Goal: Task Accomplishment & Management: Complete application form

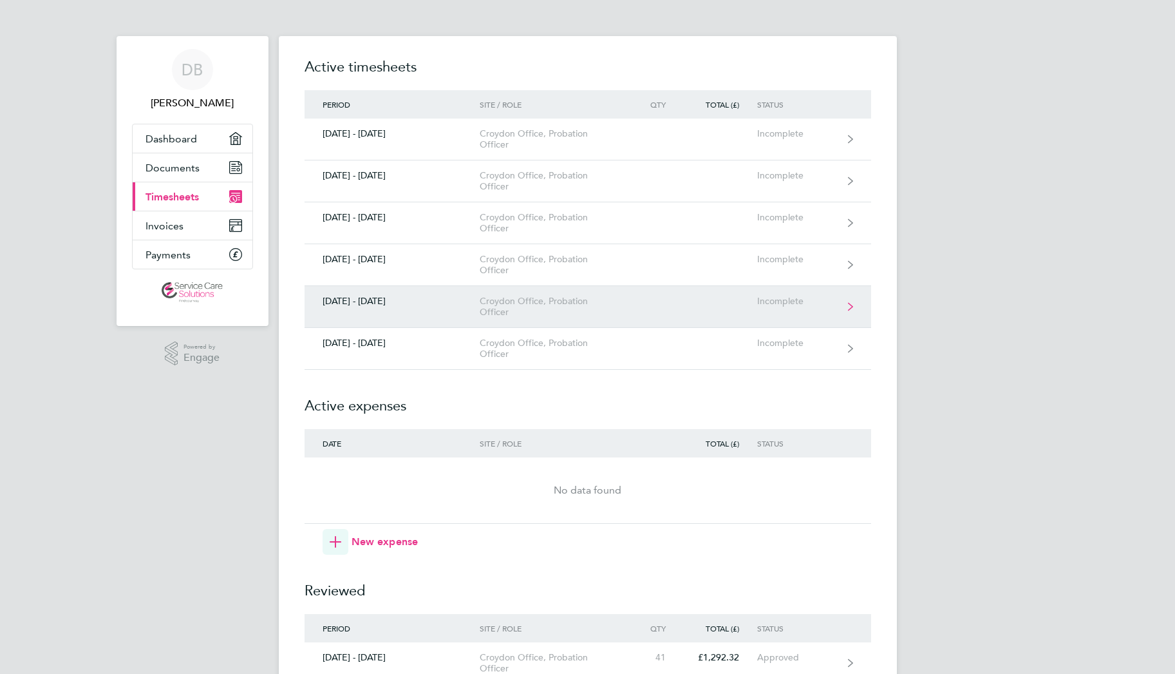
click at [376, 301] on div "[DATE] - [DATE]" at bounding box center [393, 301] width 176 height 11
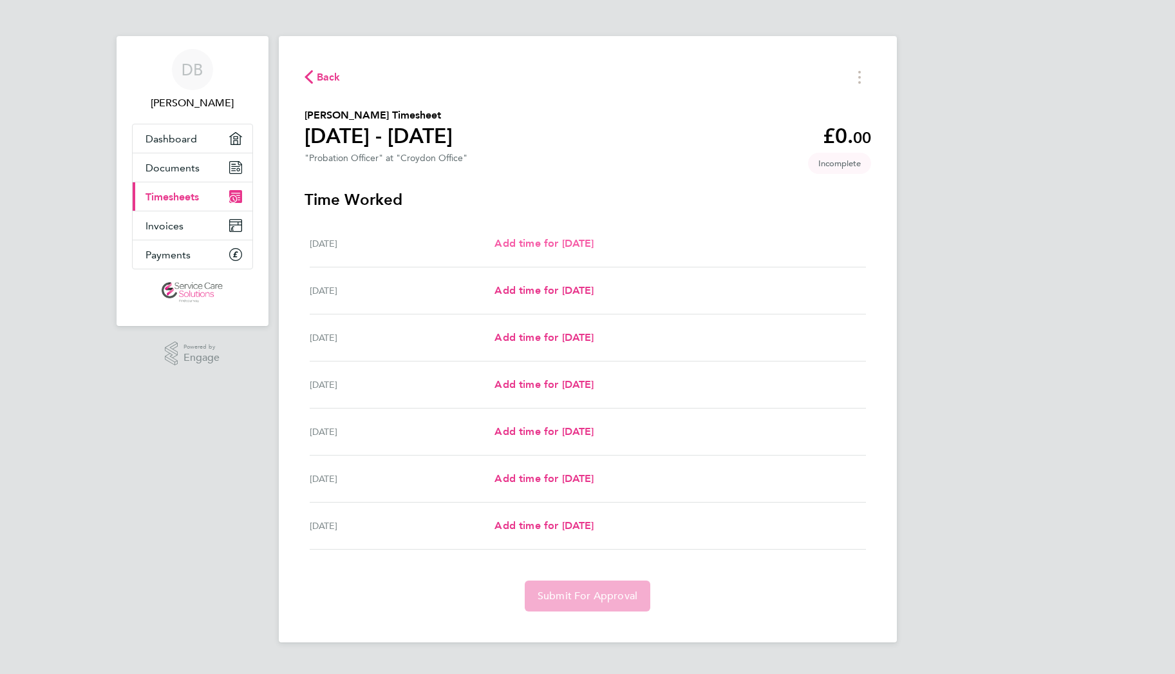
click at [568, 247] on span "Add time for [DATE]" at bounding box center [544, 243] width 99 height 12
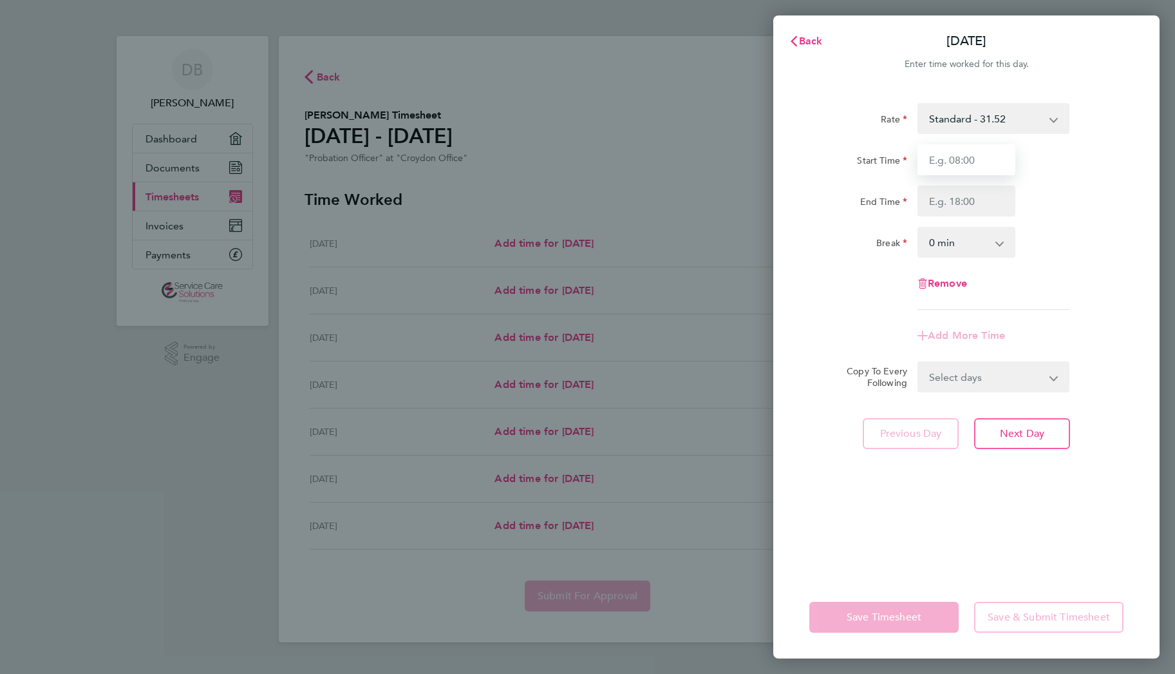
drag, startPoint x: 957, startPoint y: 162, endPoint x: 956, endPoint y: 170, distance: 7.8
click at [957, 162] on input "Start Time" at bounding box center [967, 159] width 98 height 31
type input "08:00"
click at [972, 204] on input "End Time" at bounding box center [967, 200] width 98 height 31
type input "18:00"
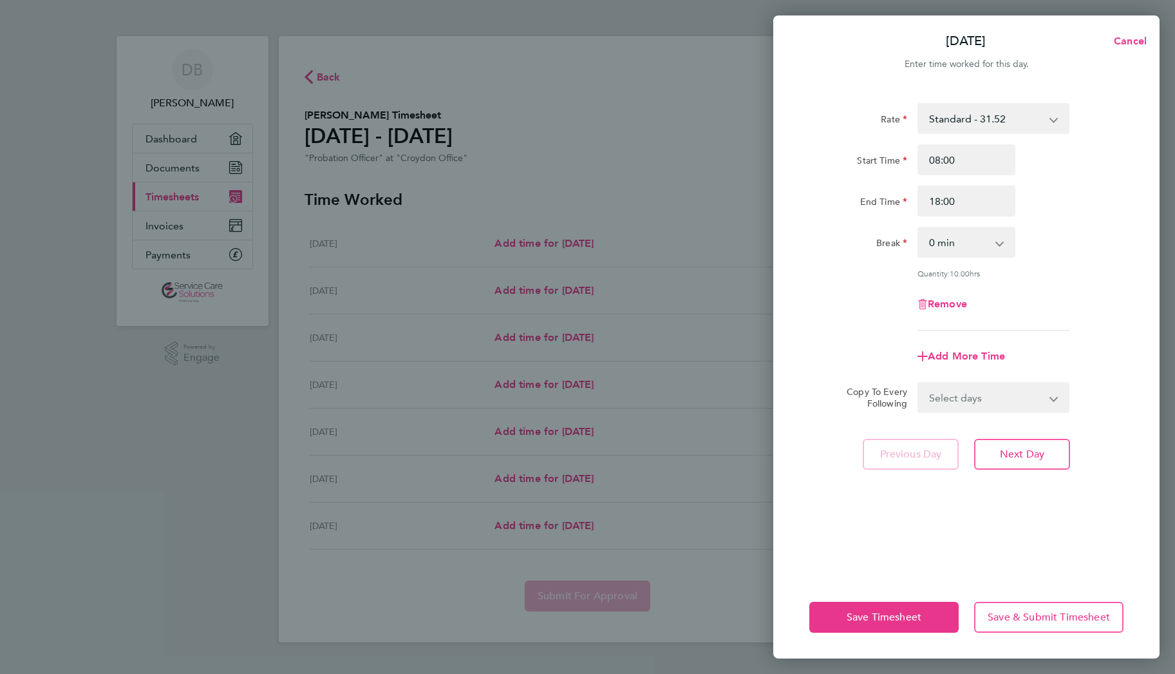
drag, startPoint x: 873, startPoint y: 330, endPoint x: 898, endPoint y: 332, distance: 24.5
click at [873, 329] on app-timesheet-line-form-group "Rate Standard - 31.52 Start Time 08:00 End Time 18:00 Break 0 min 15 min 30 min…" at bounding box center [967, 237] width 314 height 269
click at [1021, 455] on span "Next Day" at bounding box center [1022, 454] width 44 height 13
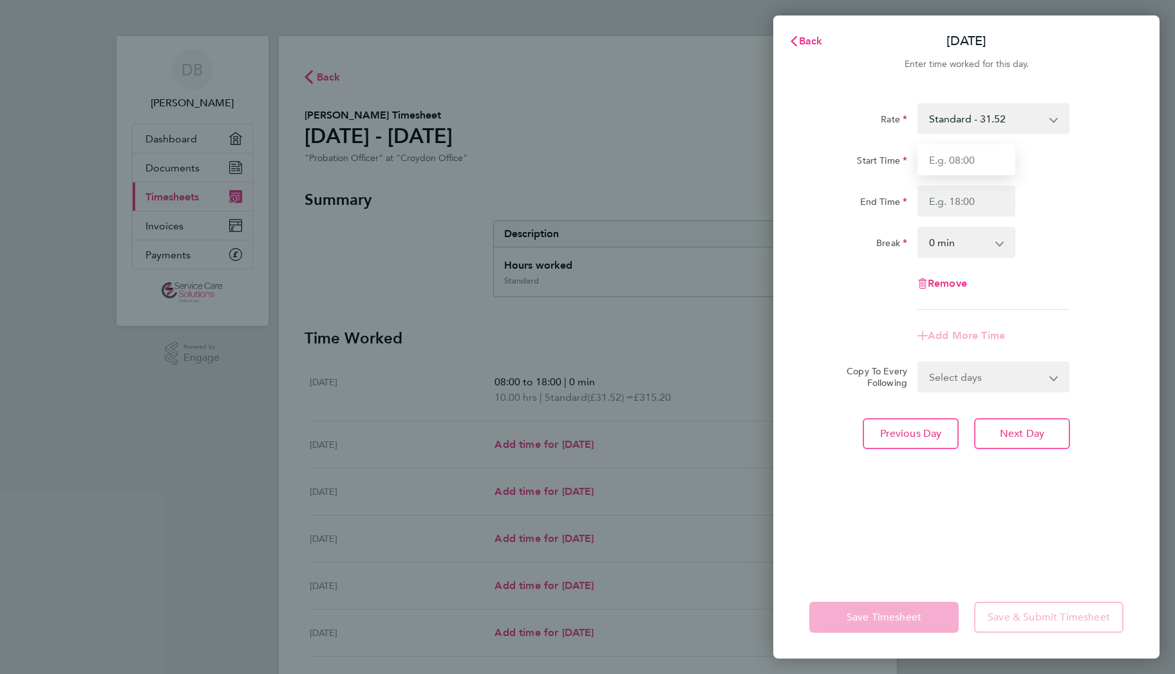
click at [971, 162] on input "Start Time" at bounding box center [967, 159] width 98 height 31
type input "08:00"
type input "18:00"
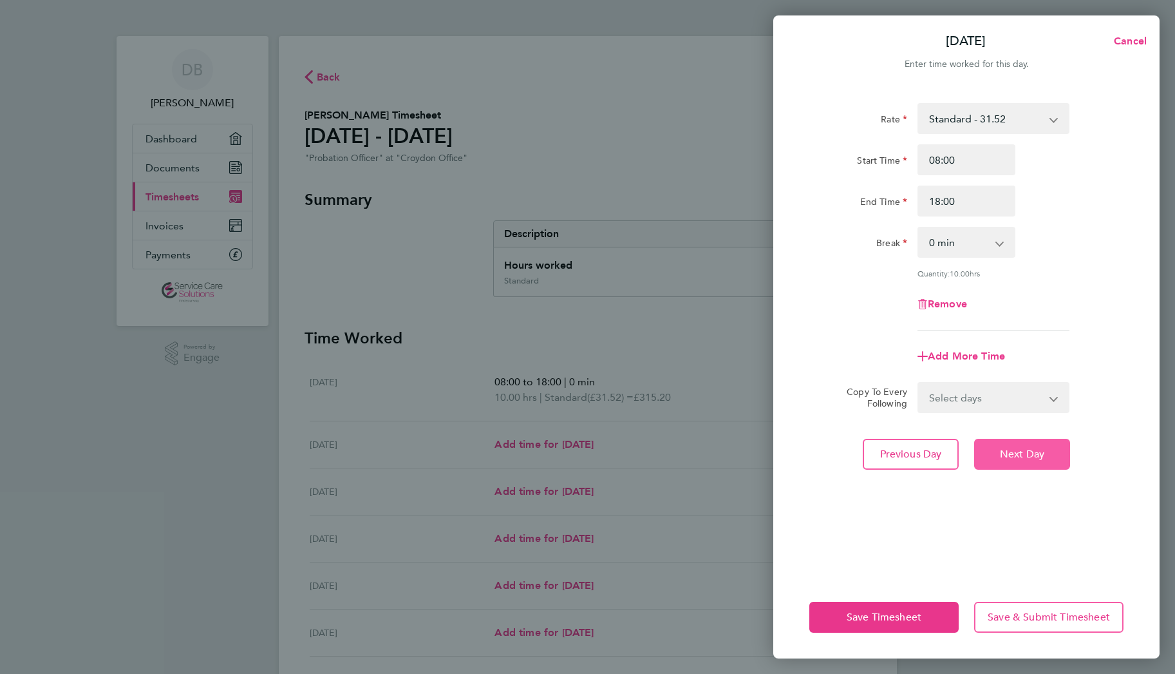
click at [1009, 453] on span "Next Day" at bounding box center [1022, 454] width 44 height 13
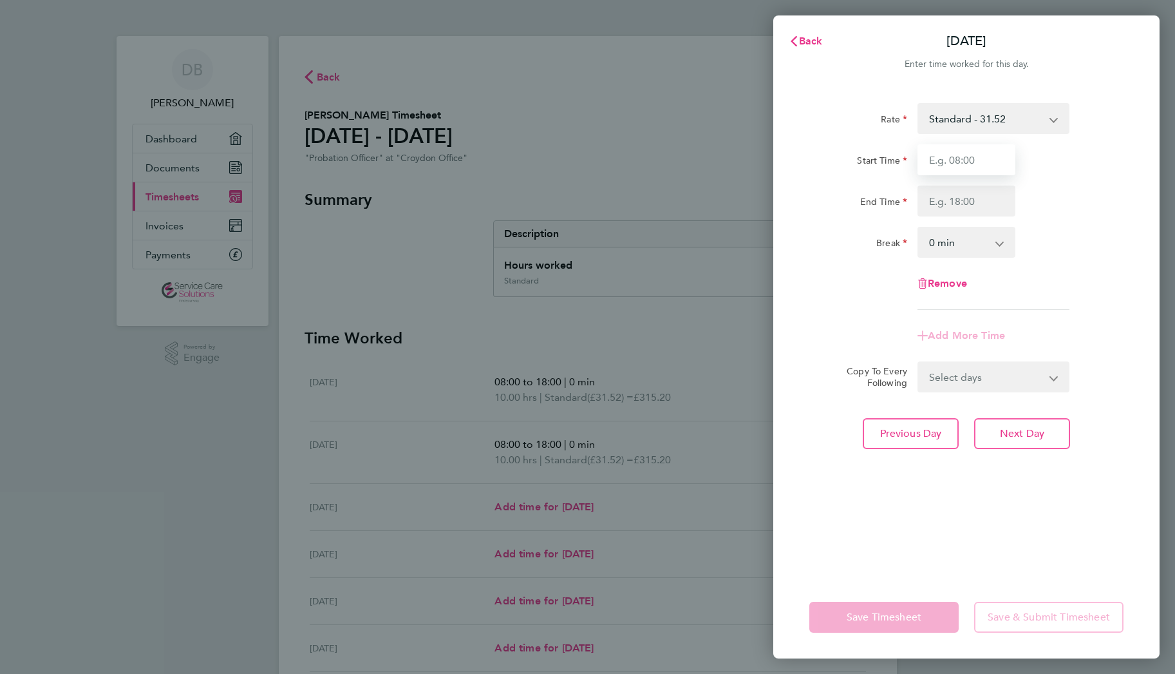
click at [956, 160] on input "Start Time" at bounding box center [967, 159] width 98 height 31
type input "08:00"
type input "18:00"
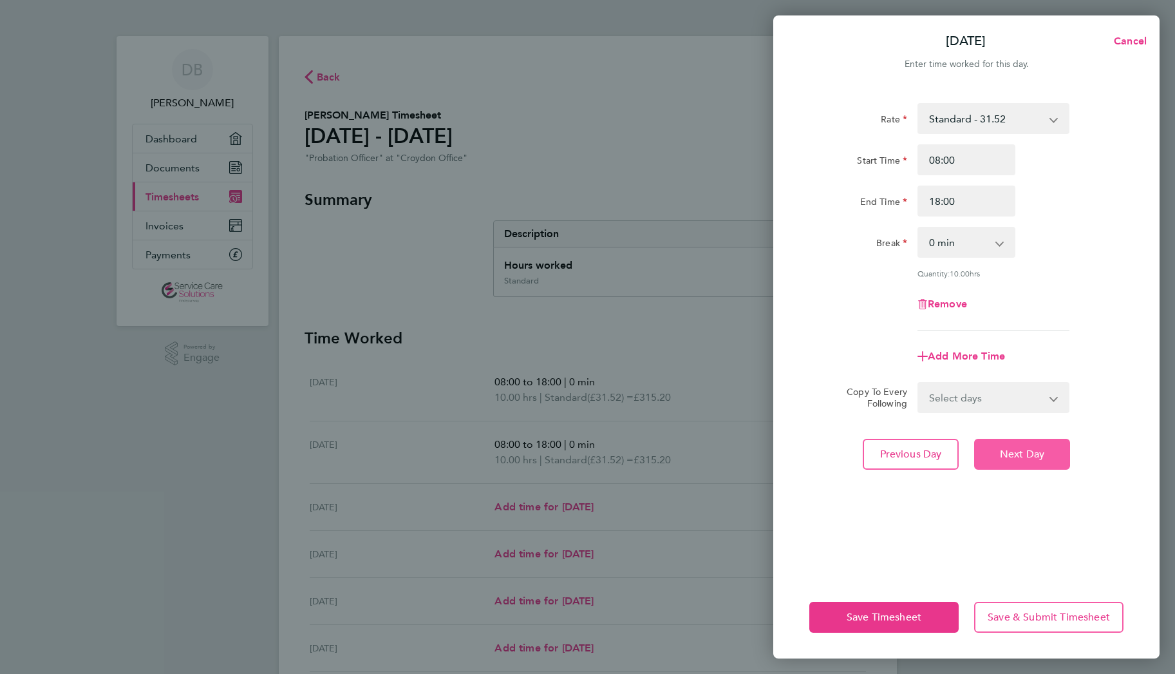
drag, startPoint x: 998, startPoint y: 449, endPoint x: 997, endPoint y: 415, distance: 34.1
click at [998, 448] on button "Next Day" at bounding box center [1022, 454] width 96 height 31
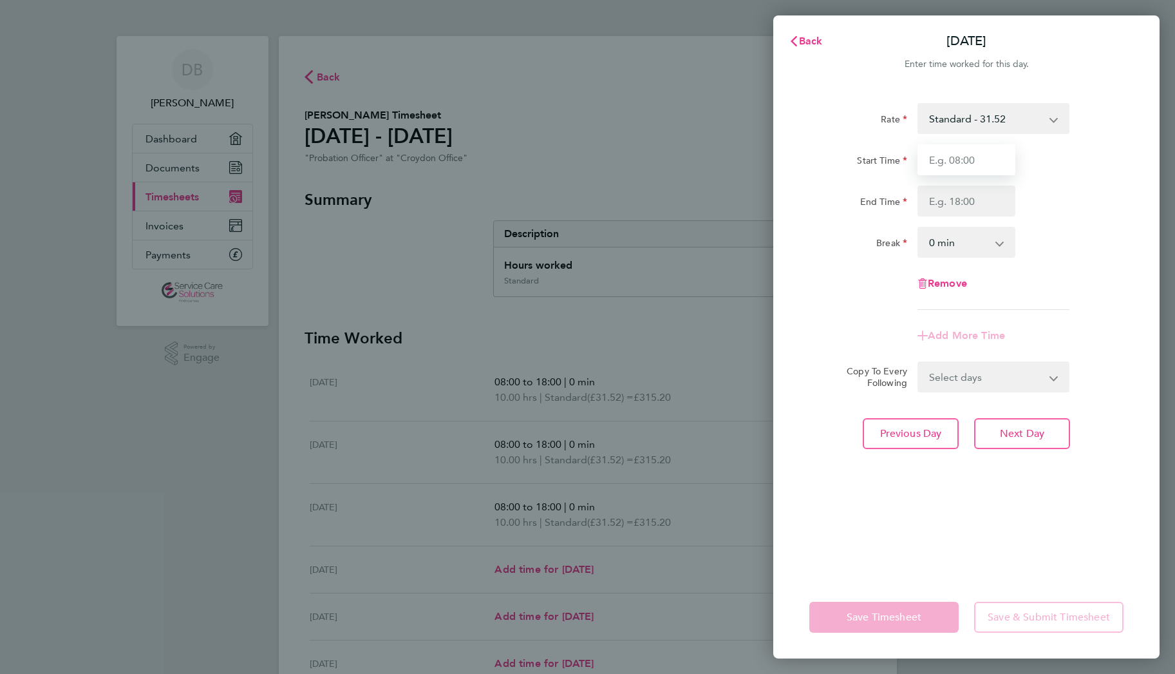
drag, startPoint x: 960, startPoint y: 159, endPoint x: 960, endPoint y: 170, distance: 11.0
click at [960, 159] on input "Start Time" at bounding box center [967, 159] width 98 height 31
type input "08:00"
type input "18:00"
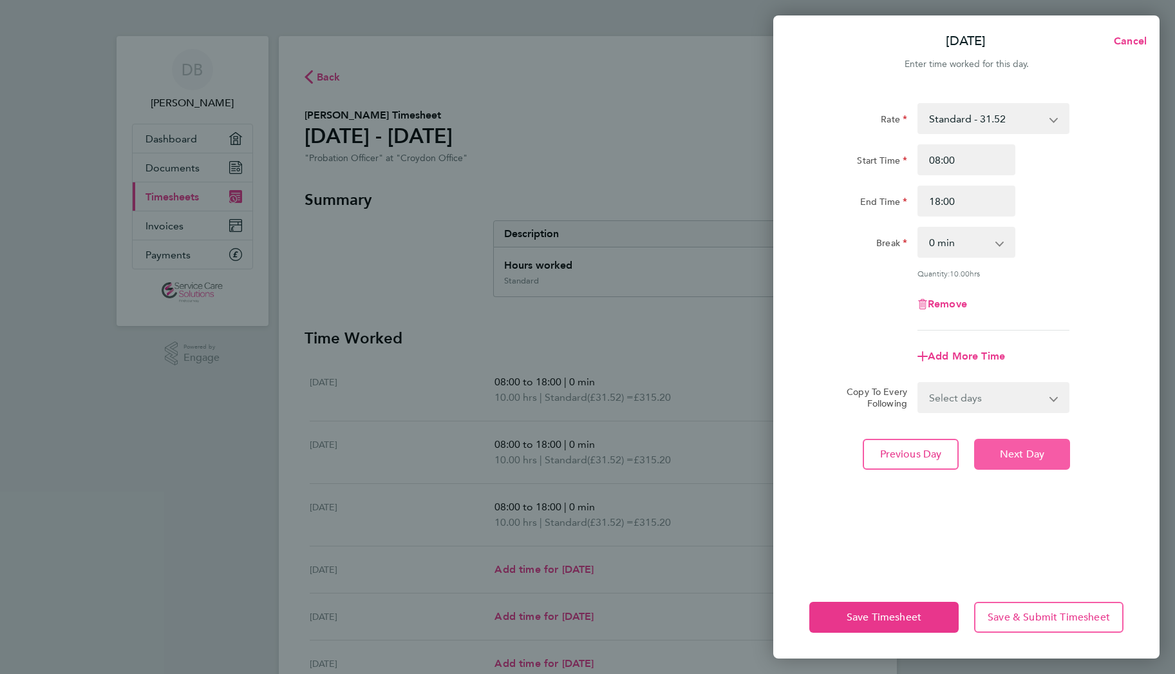
click at [1015, 453] on span "Next Day" at bounding box center [1022, 454] width 44 height 13
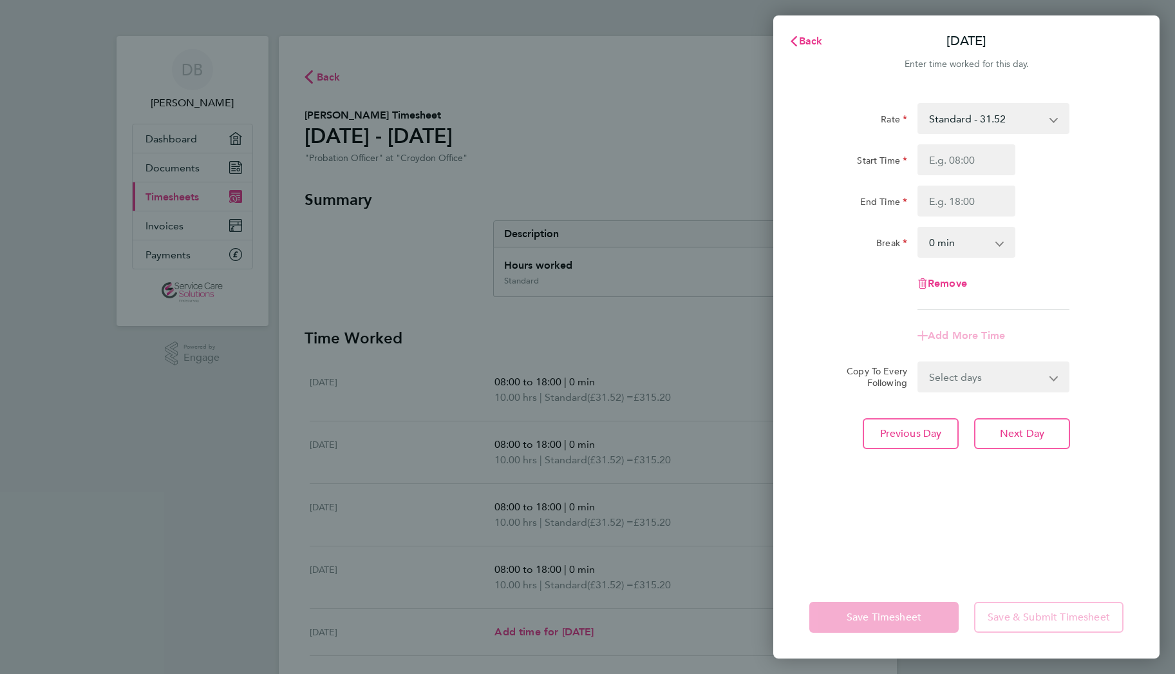
click at [910, 526] on div "Rate Standard - 31.52 Start Time End Time Break 0 min 15 min 30 min 45 min 60 m…" at bounding box center [967, 332] width 386 height 488
click at [808, 43] on span "Back" at bounding box center [811, 41] width 24 height 12
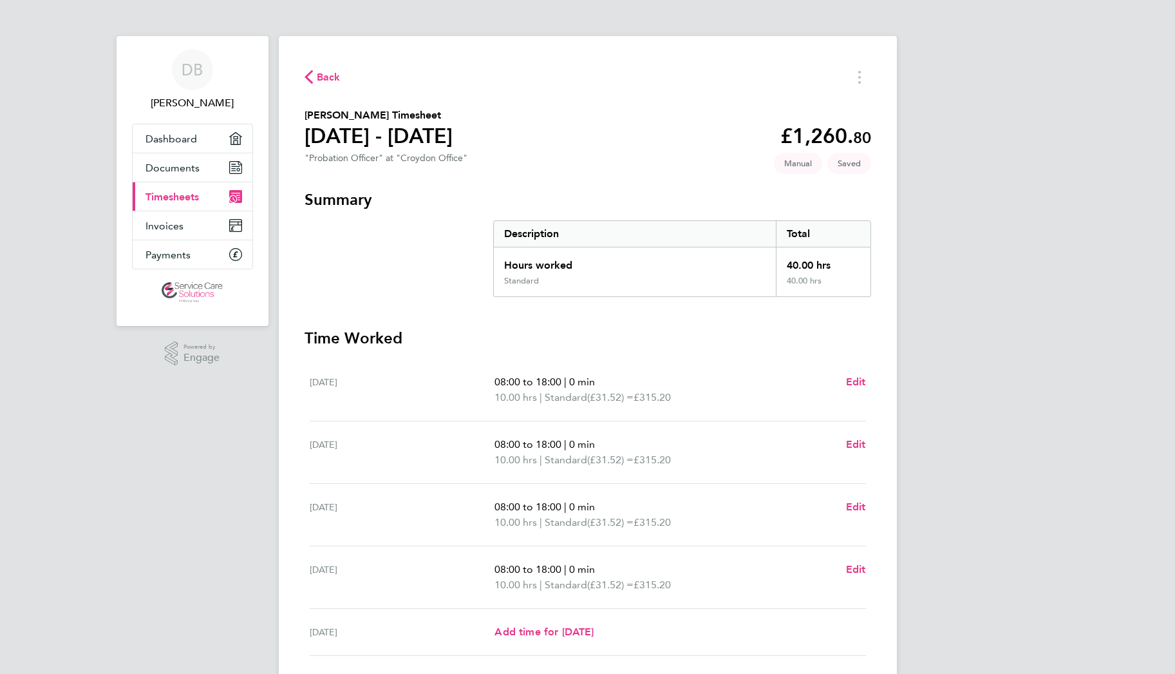
click at [454, 330] on h3 "Time Worked" at bounding box center [588, 338] width 567 height 21
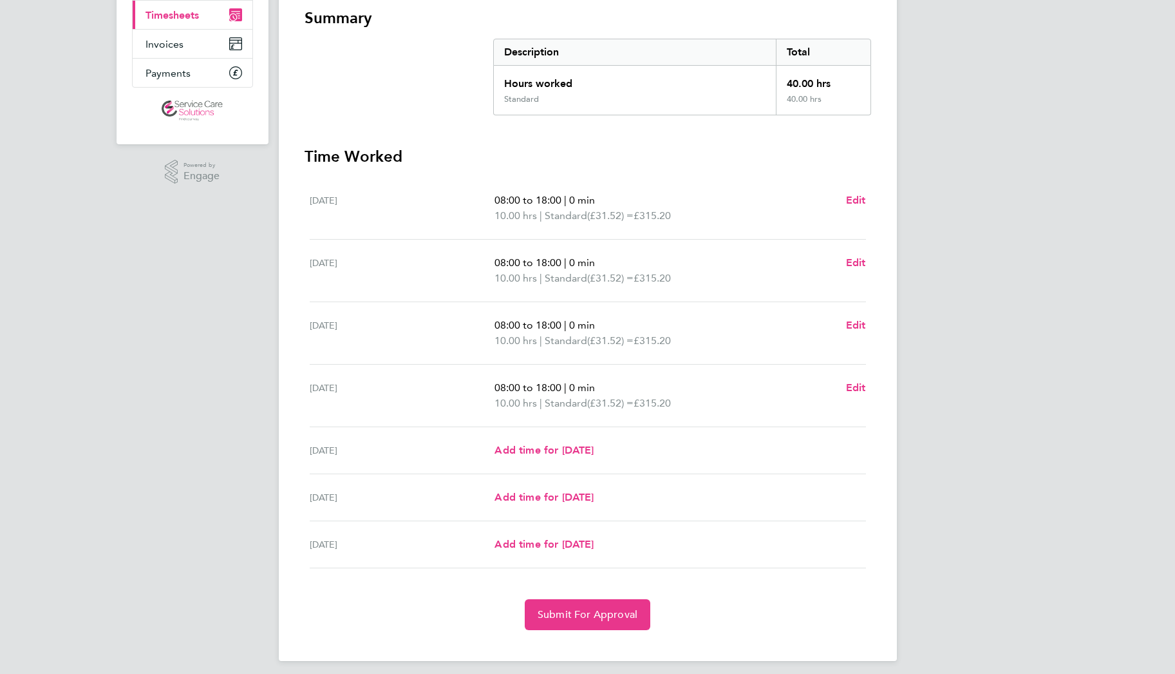
scroll to position [189, 0]
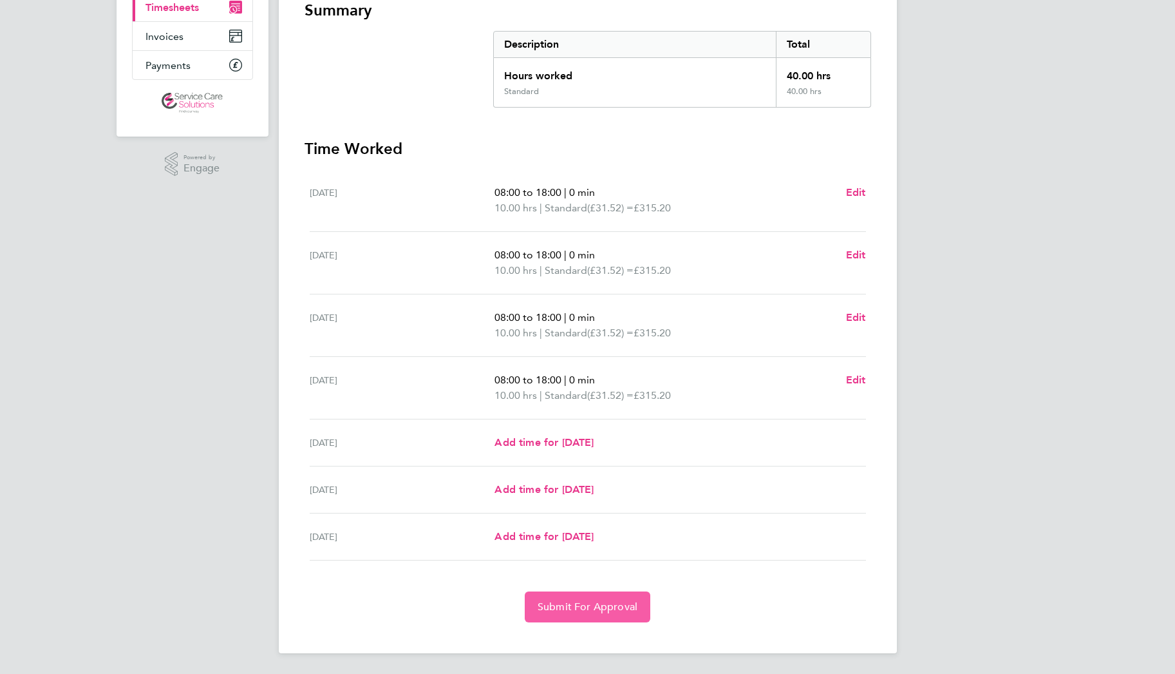
click at [585, 613] on button "Submit For Approval" at bounding box center [588, 606] width 126 height 31
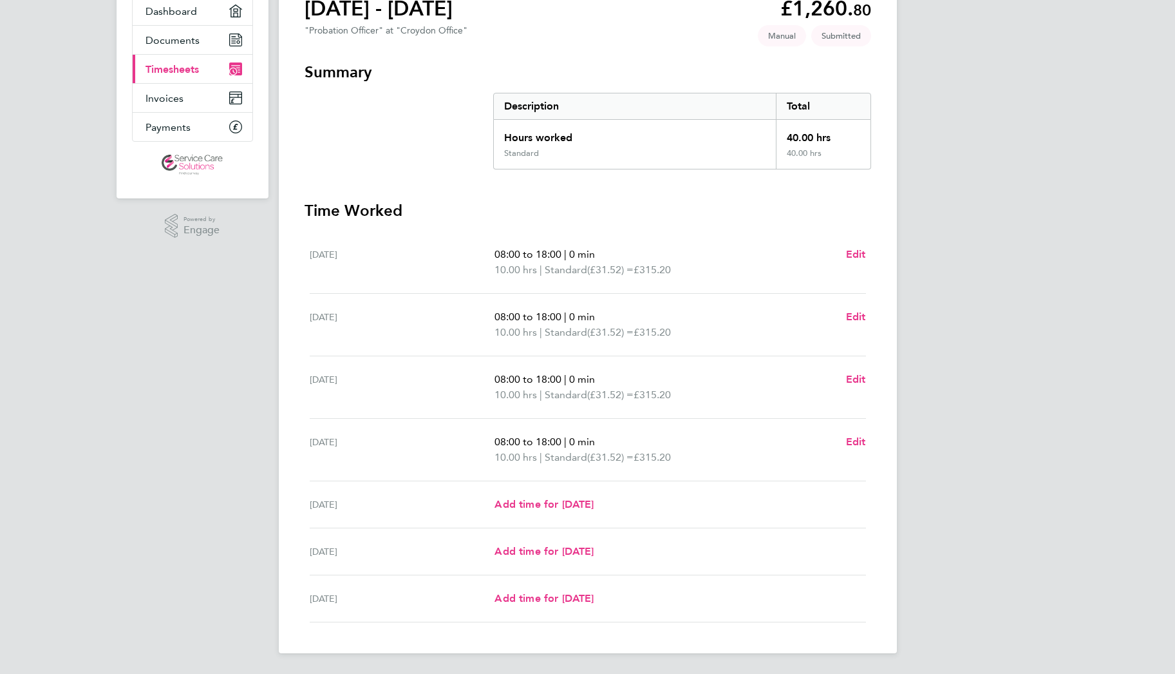
click at [988, 254] on div "DB [PERSON_NAME] Applications: Dashboard Documents Current page: Timesheets Inv…" at bounding box center [587, 272] width 1175 height 801
click at [972, 240] on div "DB [PERSON_NAME] Applications: Dashboard Documents Current page: Timesheets Inv…" at bounding box center [587, 272] width 1175 height 801
